Goal: Navigation & Orientation: Find specific page/section

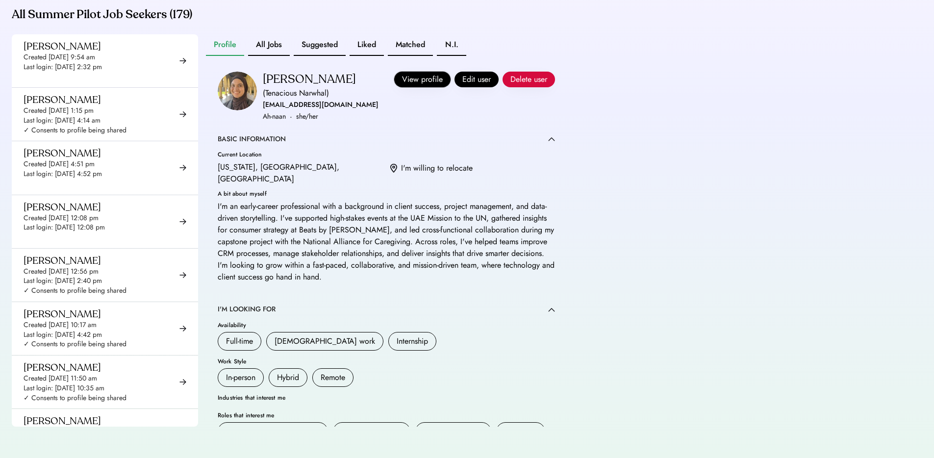
scroll to position [254, 0]
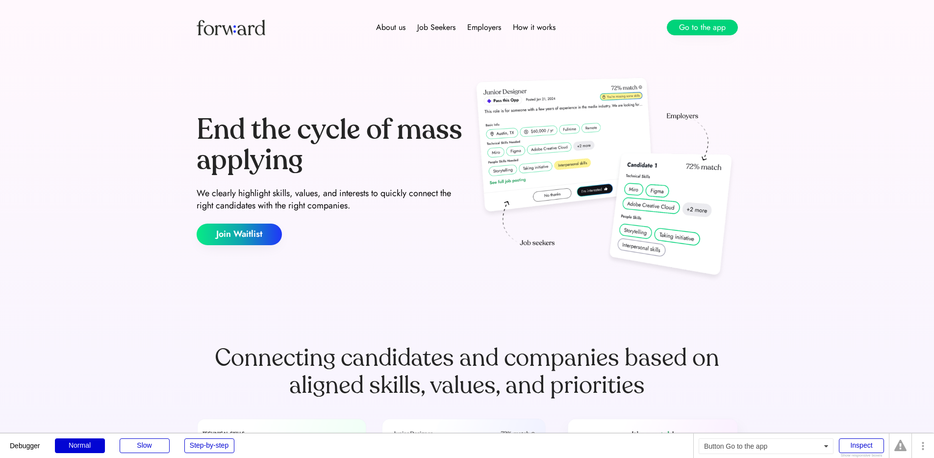
click at [691, 32] on button "Go to the app" at bounding box center [702, 28] width 71 height 16
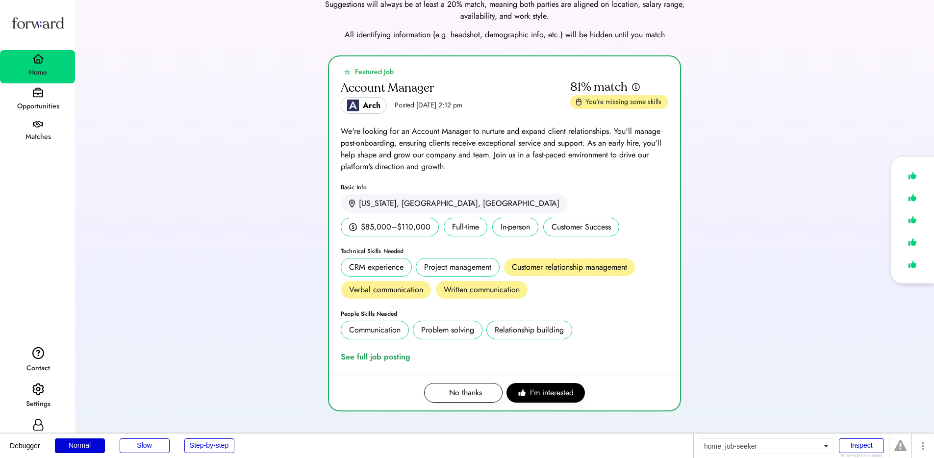
scroll to position [52, 0]
